Goal: Information Seeking & Learning: Learn about a topic

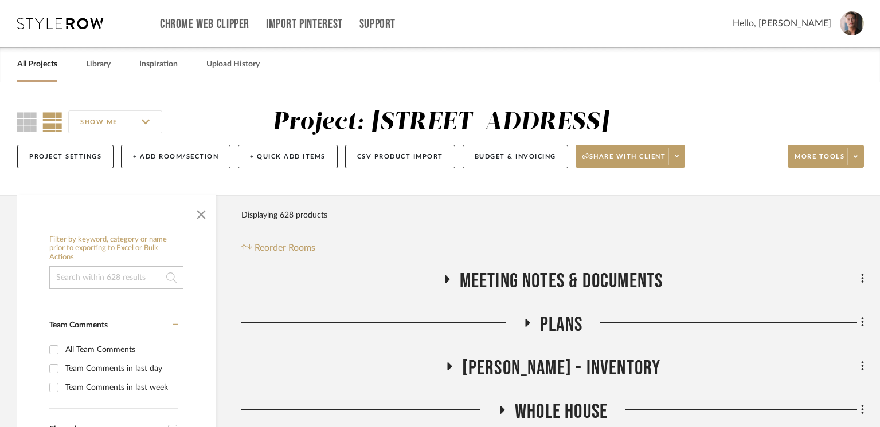
click at [645, 232] on div "Filter Products Displaying 628 products Reorder Rooms" at bounding box center [552, 229] width 622 height 51
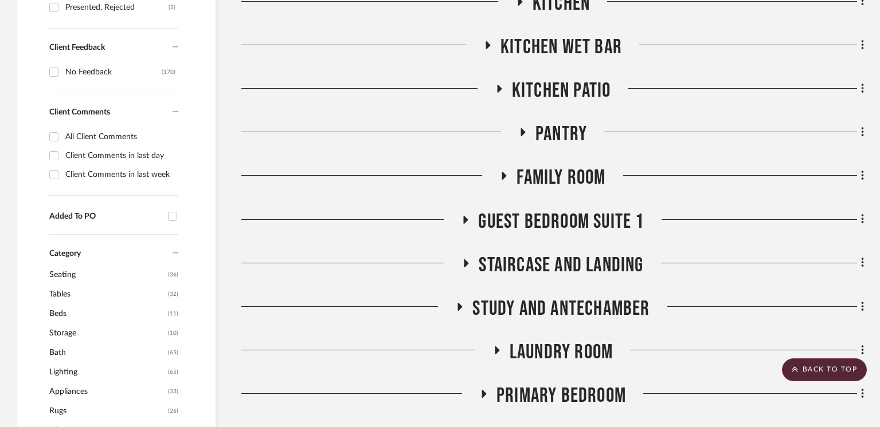
scroll to position [781, 0]
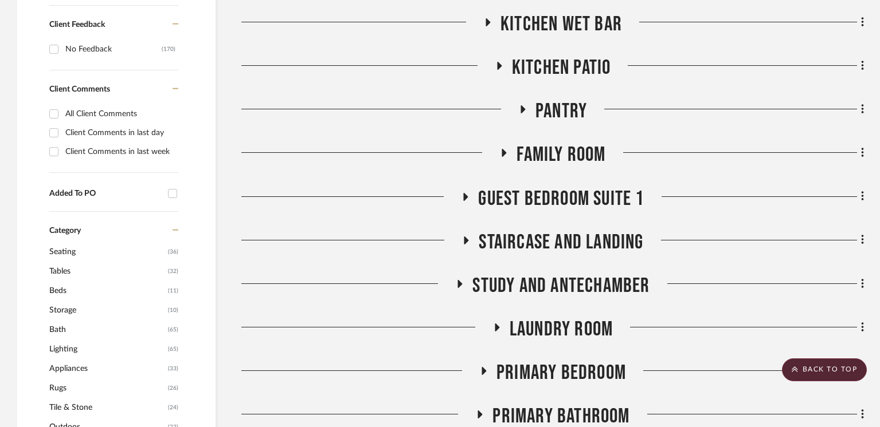
click at [558, 201] on span "Guest Bedroom Suite 1" at bounding box center [561, 199] width 166 height 25
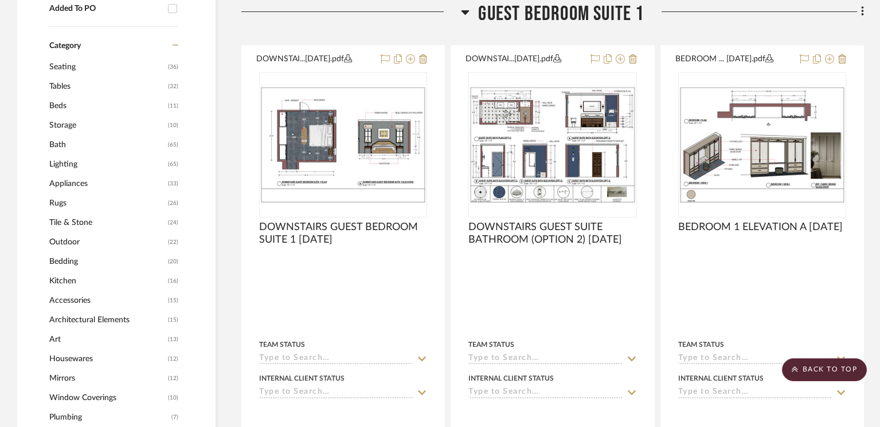
scroll to position [967, 0]
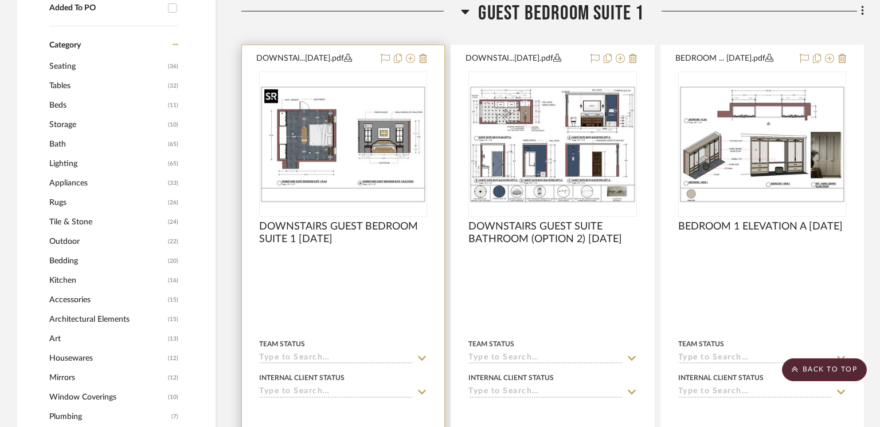
click at [345, 135] on img "0" at bounding box center [343, 144] width 166 height 117
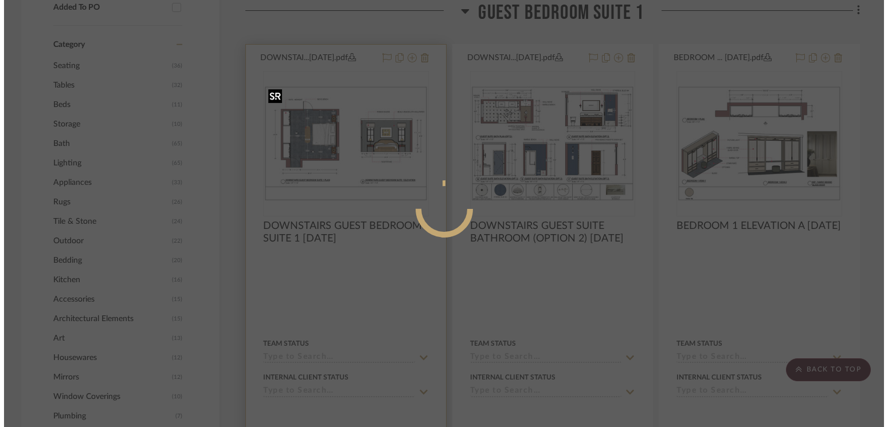
scroll to position [0, 0]
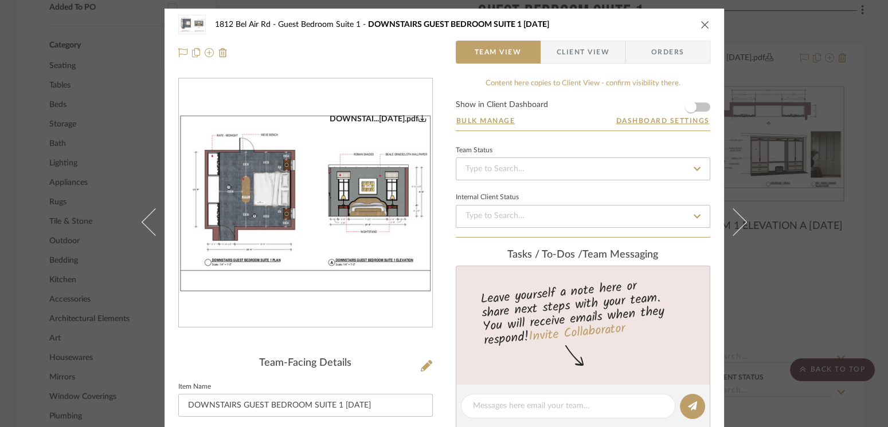
click at [307, 203] on img "0" at bounding box center [305, 203] width 253 height 179
click at [700, 28] on icon "close" at bounding box center [704, 24] width 9 height 9
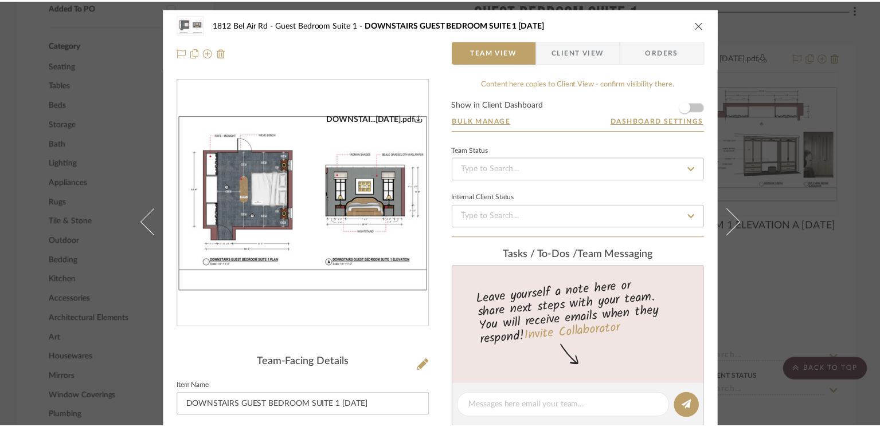
scroll to position [967, 0]
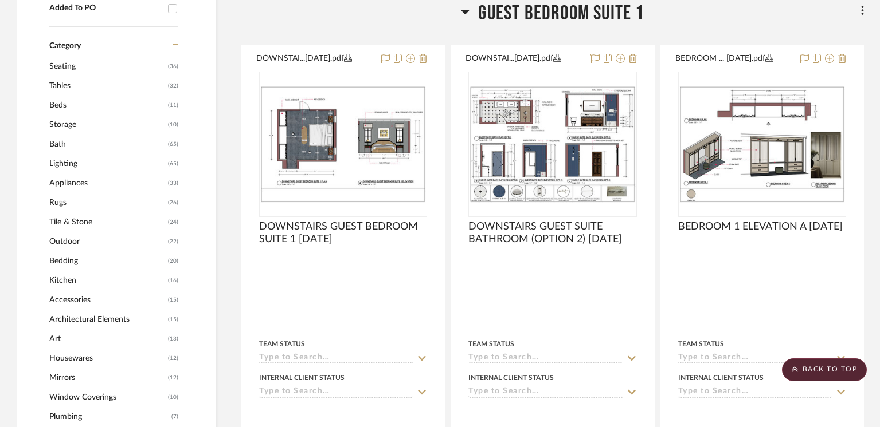
click at [538, 12] on span "Guest Bedroom Suite 1" at bounding box center [561, 13] width 166 height 25
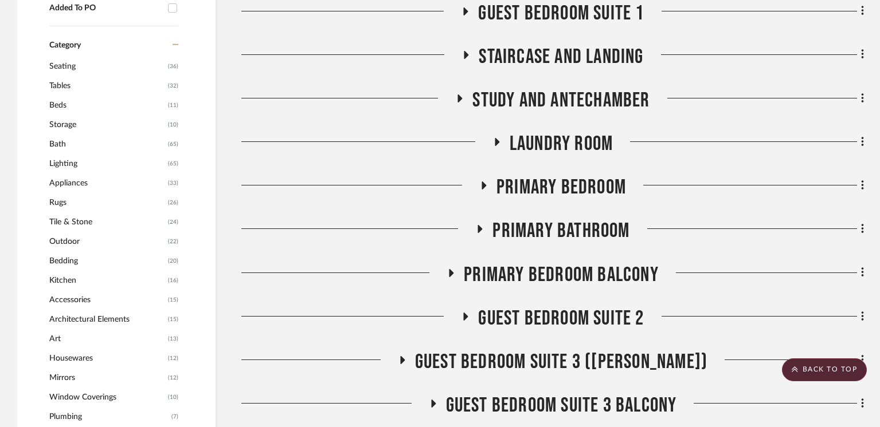
scroll to position [1072, 0]
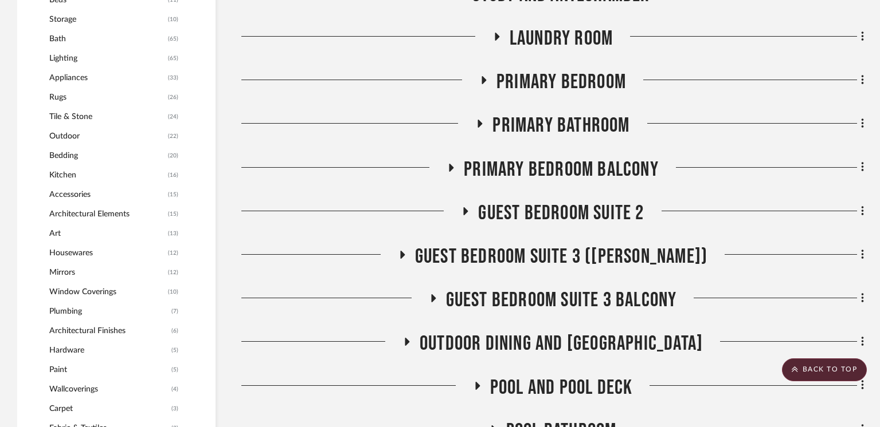
click at [546, 216] on span "Guest Bedroom Suite 2" at bounding box center [561, 213] width 166 height 25
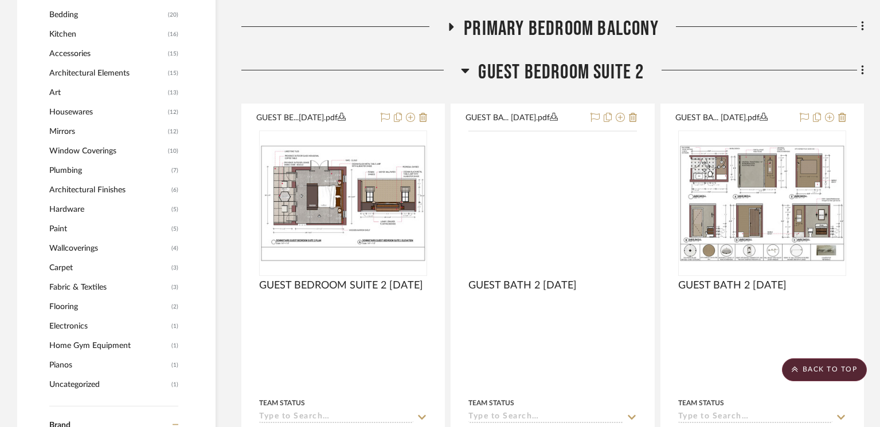
scroll to position [1214, 0]
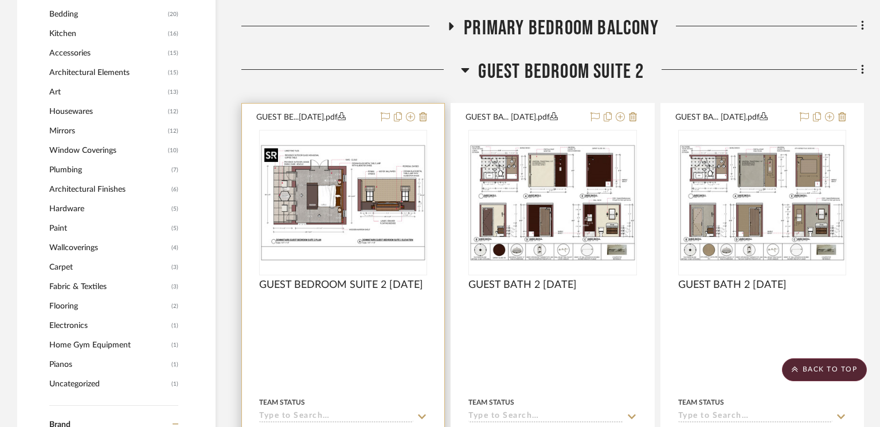
click at [0, 0] on img at bounding box center [0, 0] width 0 height 0
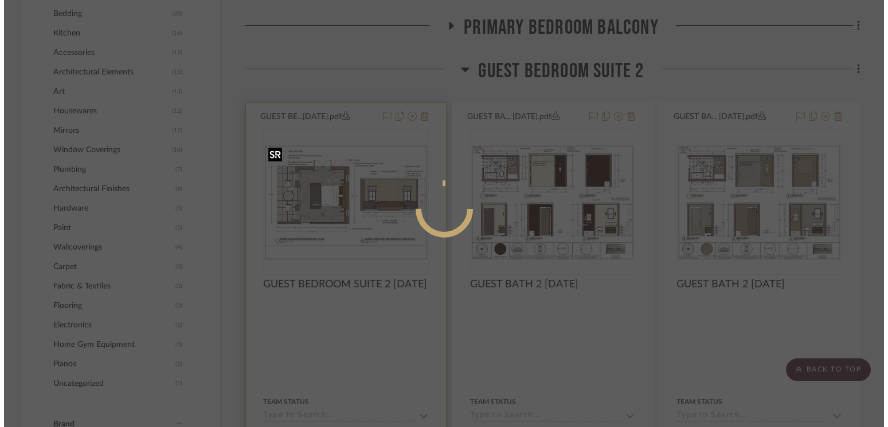
scroll to position [0, 0]
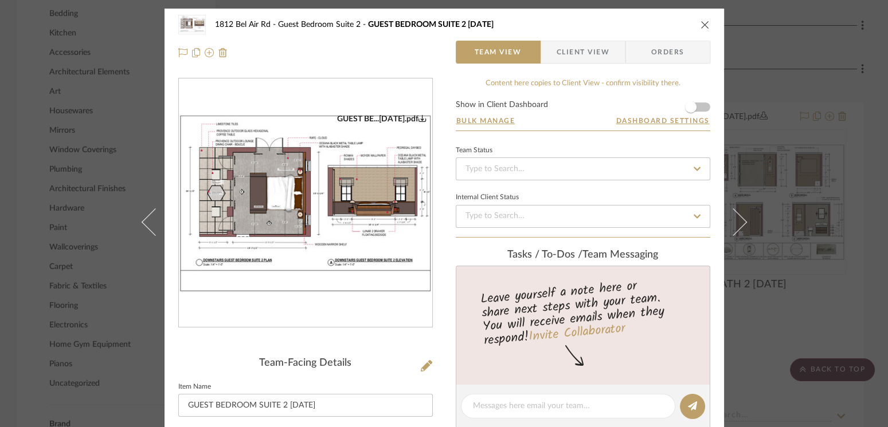
click at [320, 191] on img "0" at bounding box center [305, 203] width 253 height 179
click at [701, 23] on icon "close" at bounding box center [704, 24] width 9 height 9
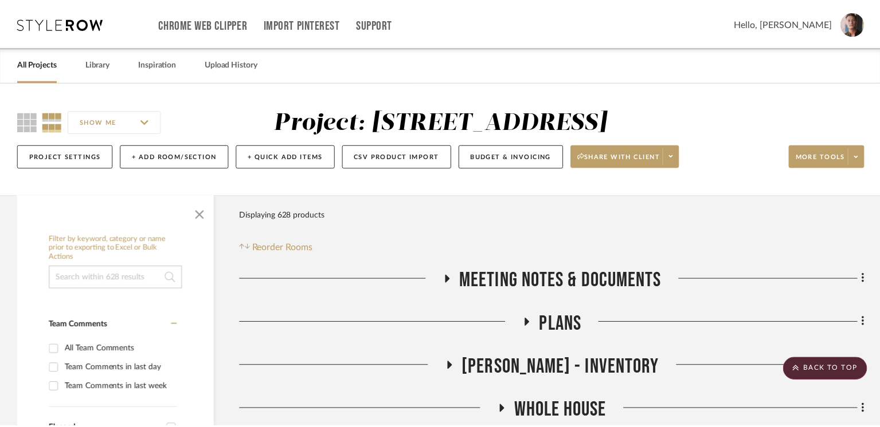
scroll to position [1214, 0]
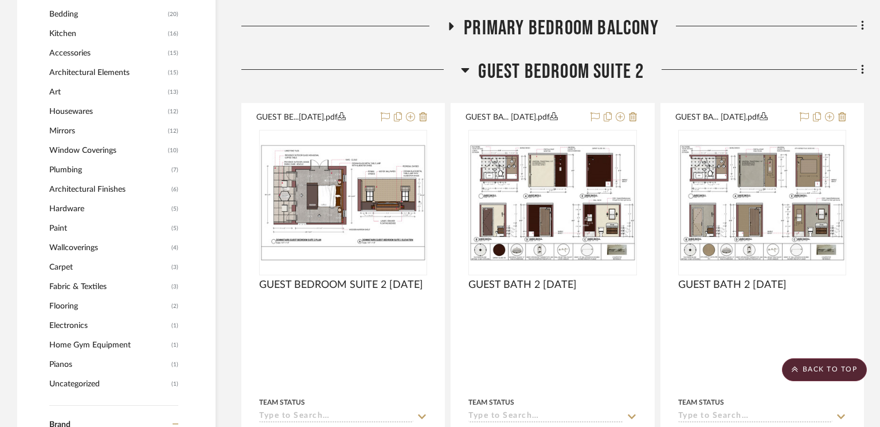
click at [546, 72] on span "Guest Bedroom Suite 2" at bounding box center [561, 72] width 166 height 25
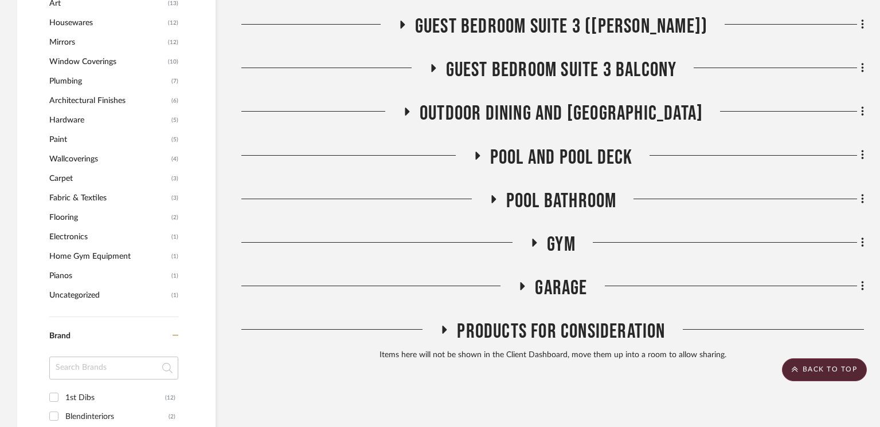
scroll to position [1121, 0]
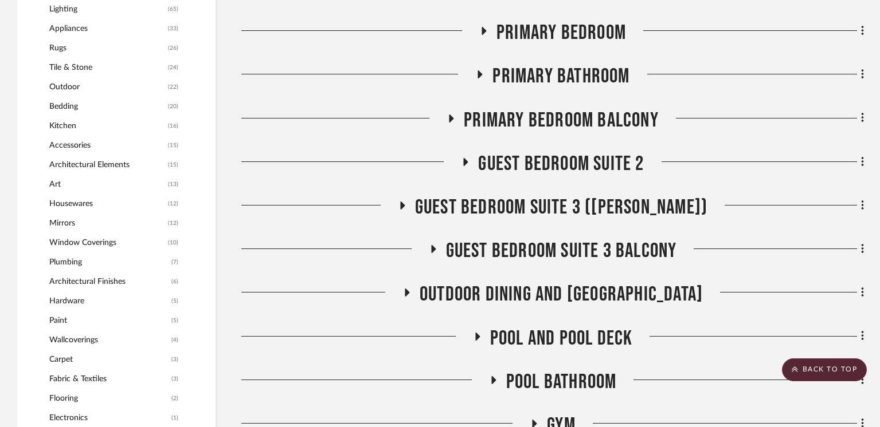
click at [559, 76] on span "Primary Bathroom" at bounding box center [560, 76] width 137 height 25
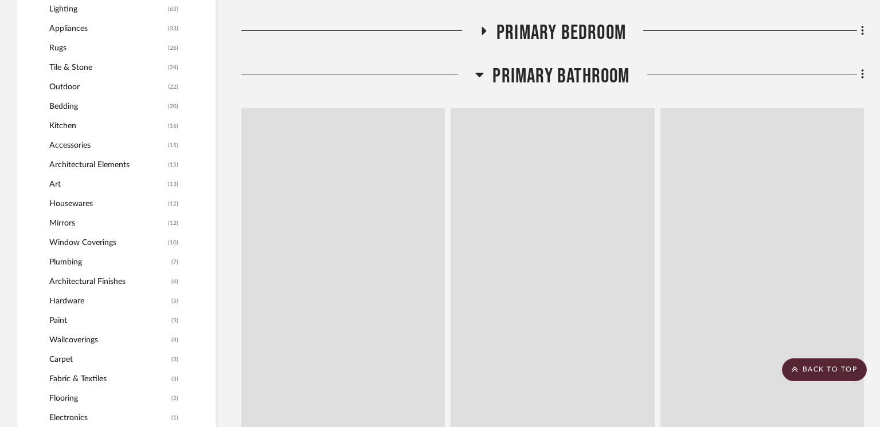
click at [559, 76] on span "Primary Bathroom" at bounding box center [560, 76] width 137 height 25
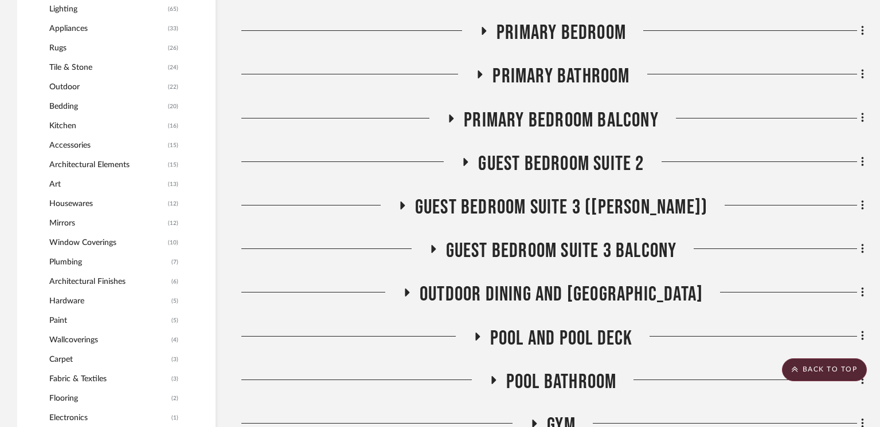
click at [558, 27] on span "Primary Bedroom" at bounding box center [560, 33] width 129 height 25
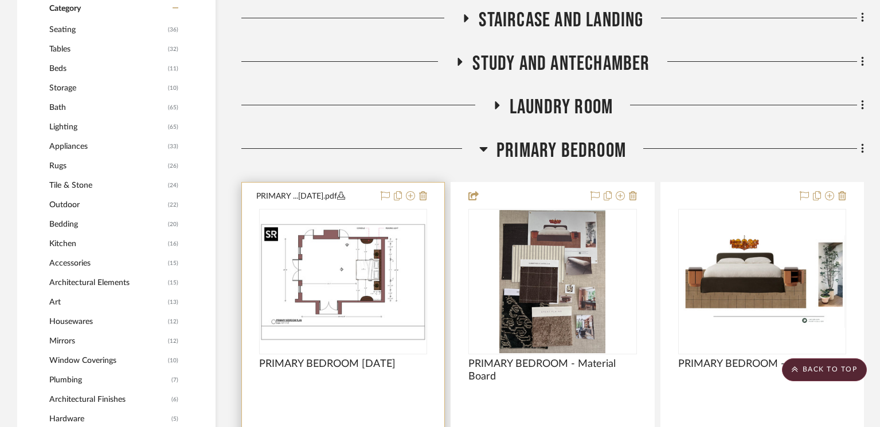
scroll to position [1117, 0]
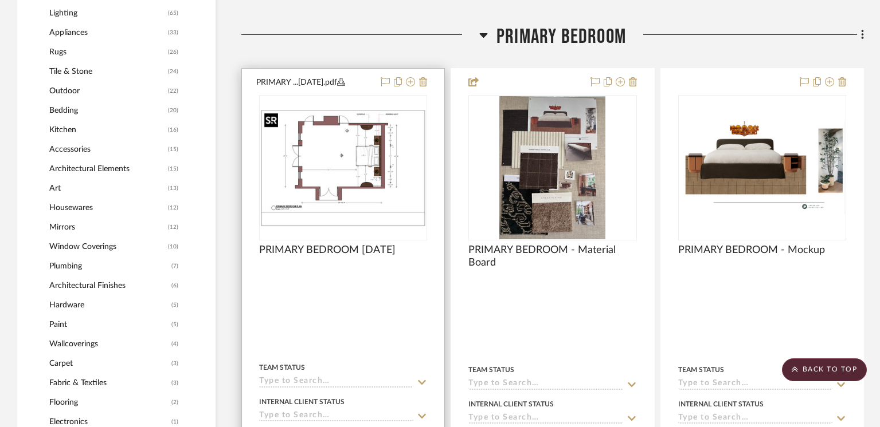
click at [339, 151] on img "0" at bounding box center [343, 167] width 166 height 117
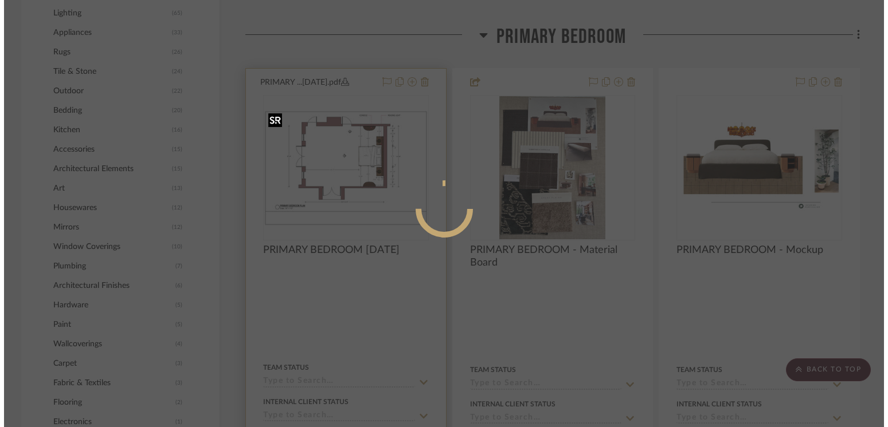
scroll to position [0, 0]
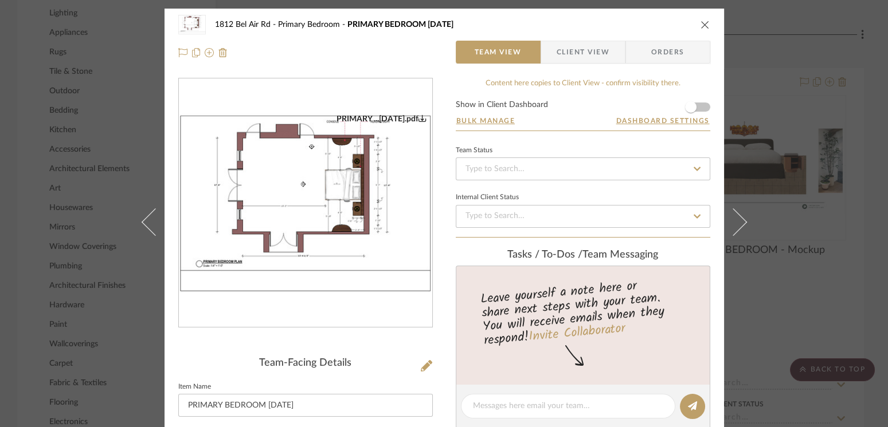
click at [348, 194] on img "0" at bounding box center [305, 203] width 253 height 179
